Goal: Task Accomplishment & Management: Use online tool/utility

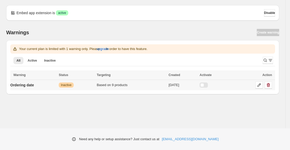
click at [53, 84] on td "Ordering date" at bounding box center [33, 85] width 47 height 11
click at [208, 84] on div at bounding box center [203, 84] width 8 height 5
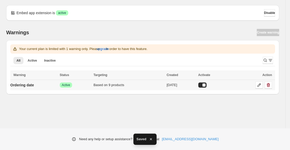
click at [186, 84] on div "[DATE]" at bounding box center [181, 84] width 29 height 5
click at [28, 84] on p "Ordering date" at bounding box center [22, 84] width 24 height 5
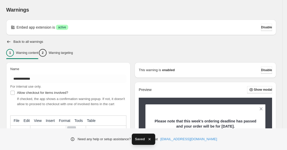
click at [285, 88] on div "**********" at bounding box center [143, 153] width 287 height 306
click at [69, 53] on p "Warning targeting" at bounding box center [61, 53] width 24 height 4
